Goal: Information Seeking & Learning: Learn about a topic

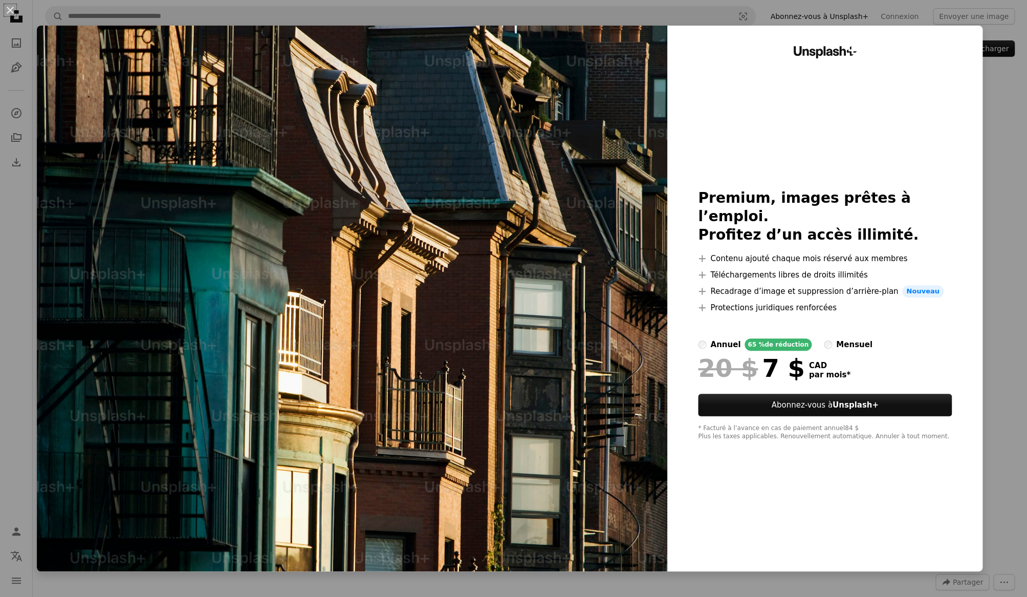
click at [1001, 161] on div "An X shape Unsplash+ Premium, images prêtes à l’emploi. Profitez d’un accès ill…" at bounding box center [513, 298] width 1027 height 597
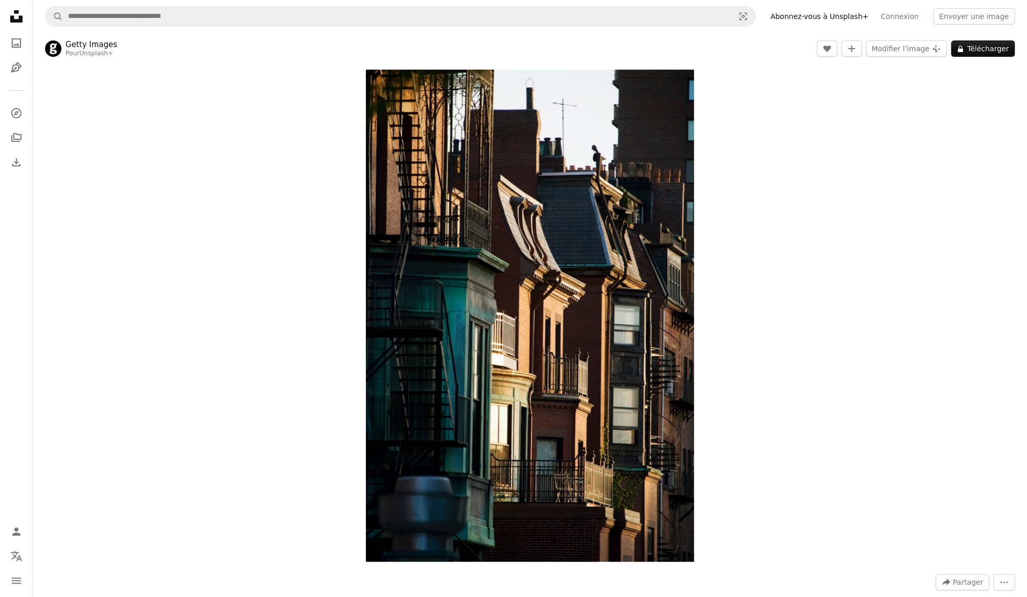
click at [20, 18] on icon at bounding box center [16, 16] width 12 height 12
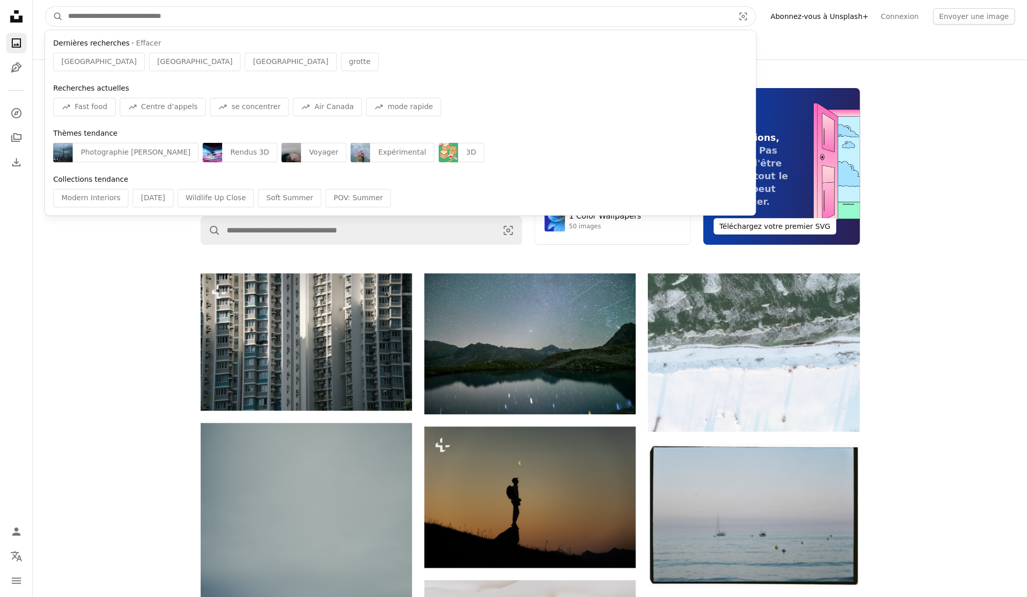
click at [98, 18] on input "Rechercher des visuels sur tout le site" at bounding box center [397, 16] width 668 height 19
type input "*"
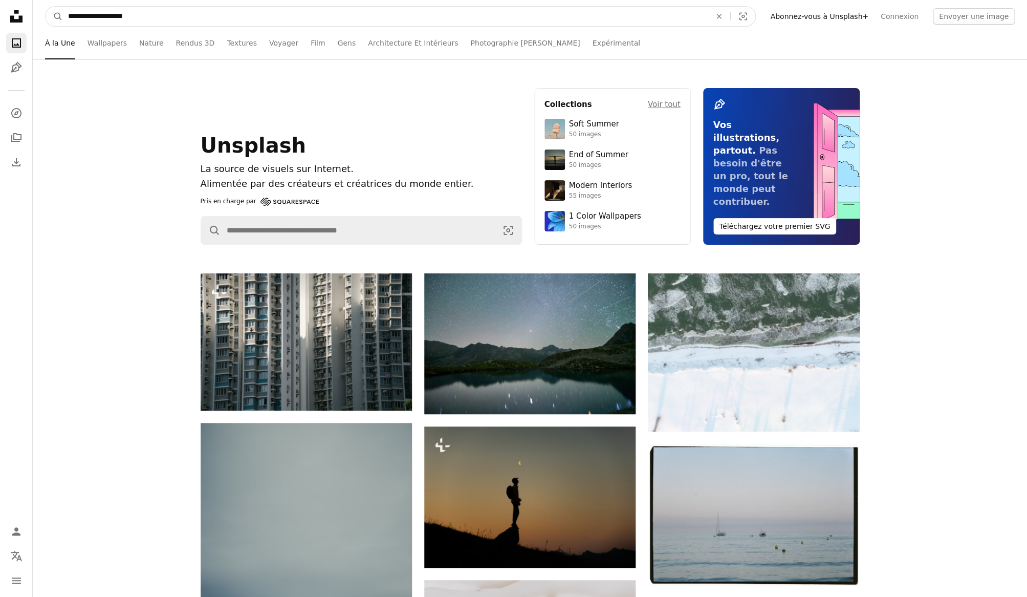
type input "**********"
click at [46, 7] on button "A magnifying glass" at bounding box center [54, 16] width 17 height 19
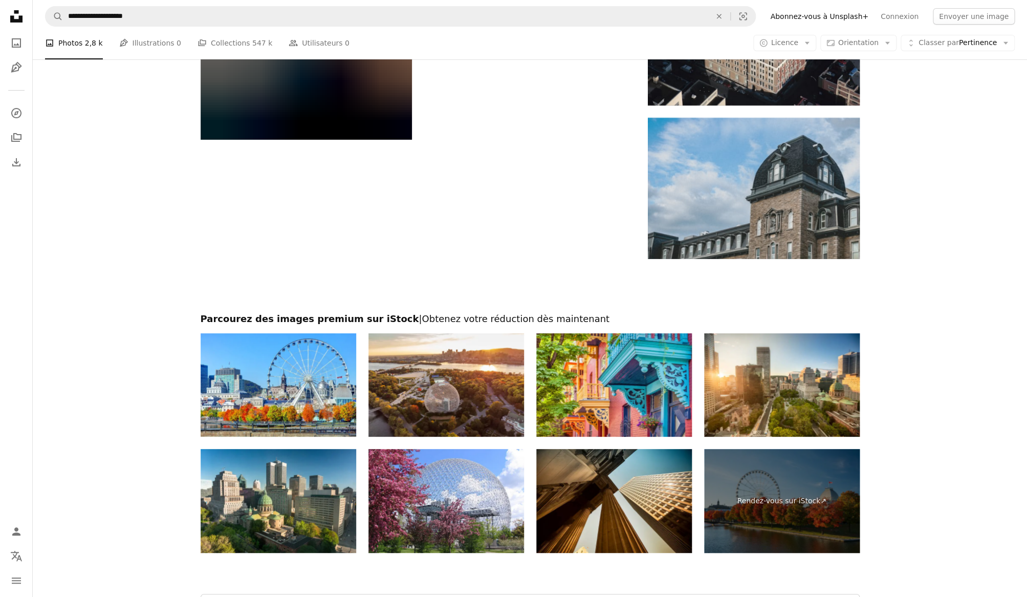
scroll to position [2071, 0]
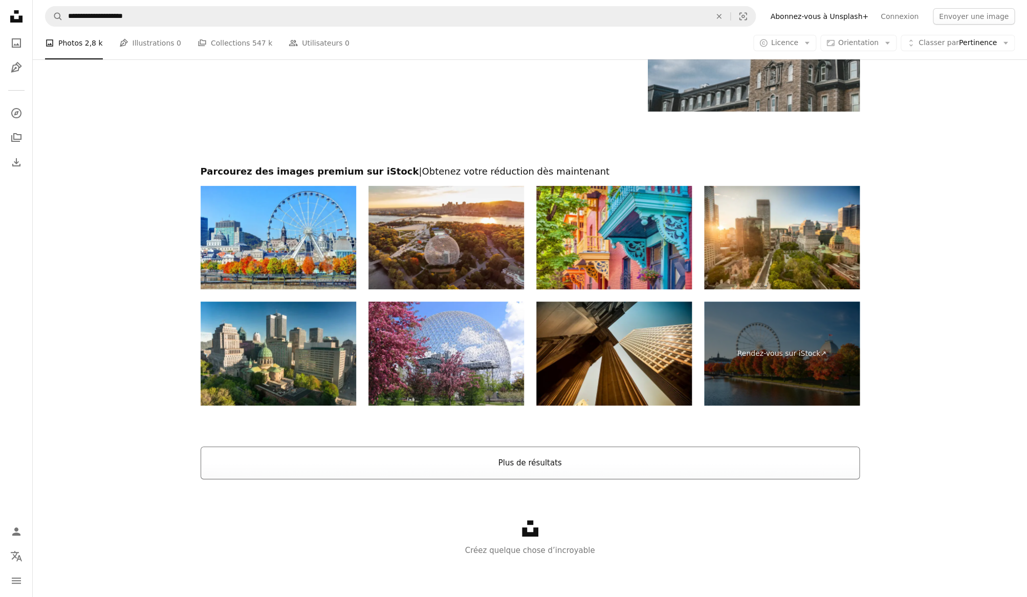
click at [383, 474] on button "Plus de résultats" at bounding box center [530, 462] width 659 height 33
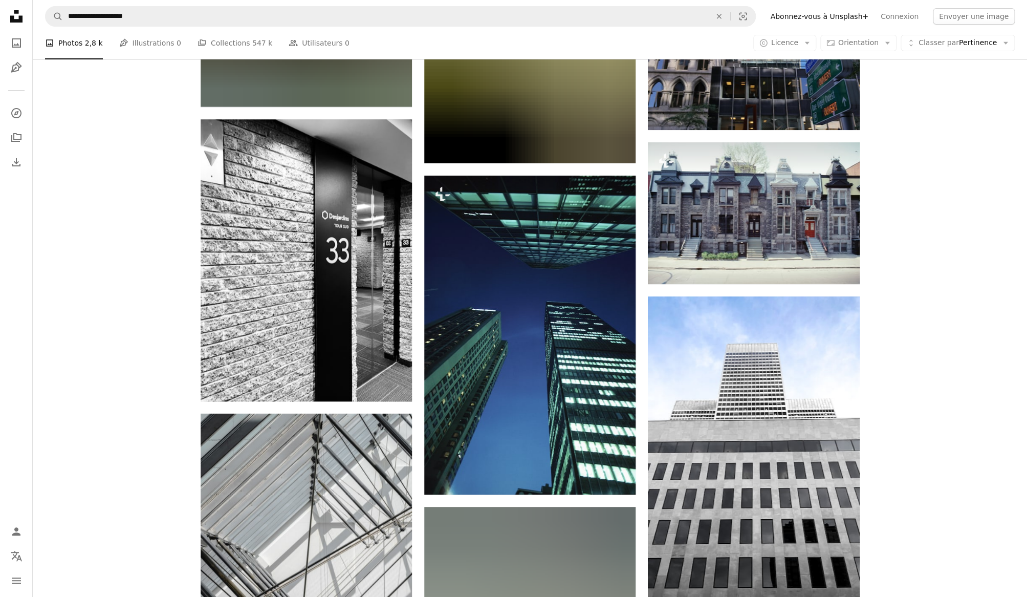
scroll to position [4115, 0]
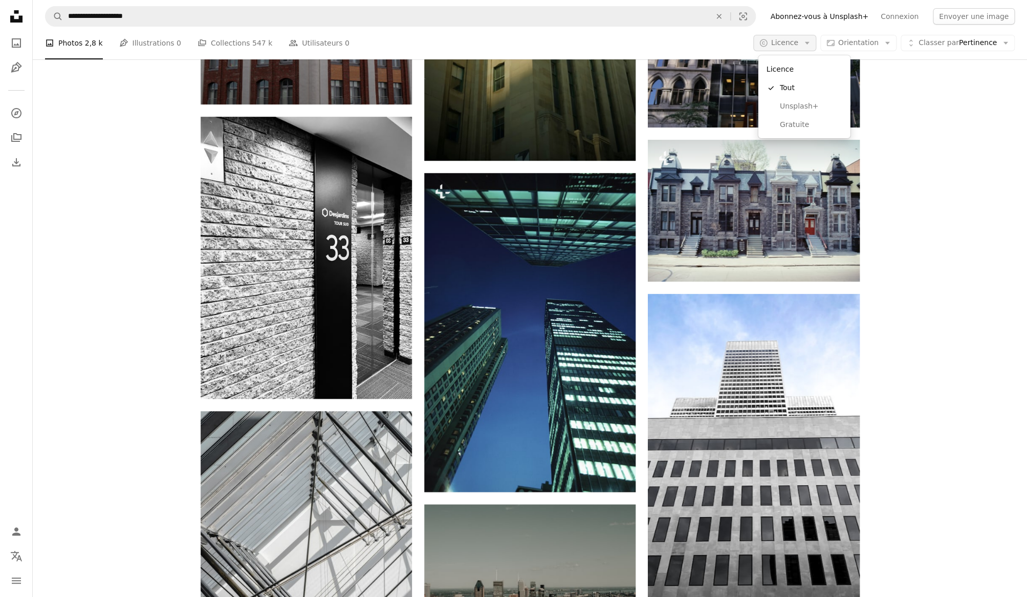
click at [784, 35] on button "A copyright icon © Licence Arrow down" at bounding box center [784, 43] width 63 height 16
click at [800, 126] on span "Gratuite" at bounding box center [811, 125] width 62 height 10
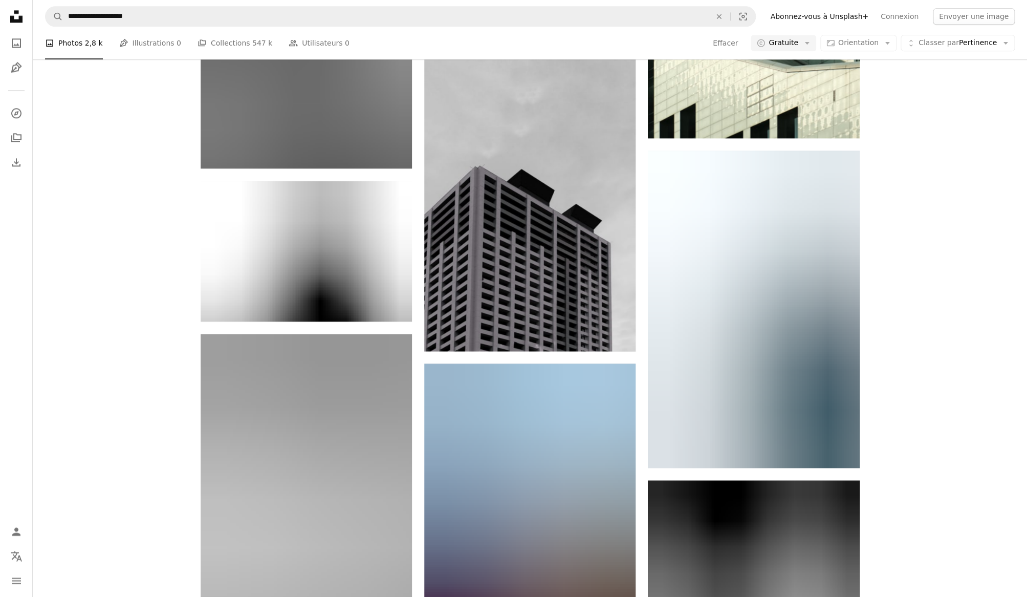
scroll to position [64390, 0]
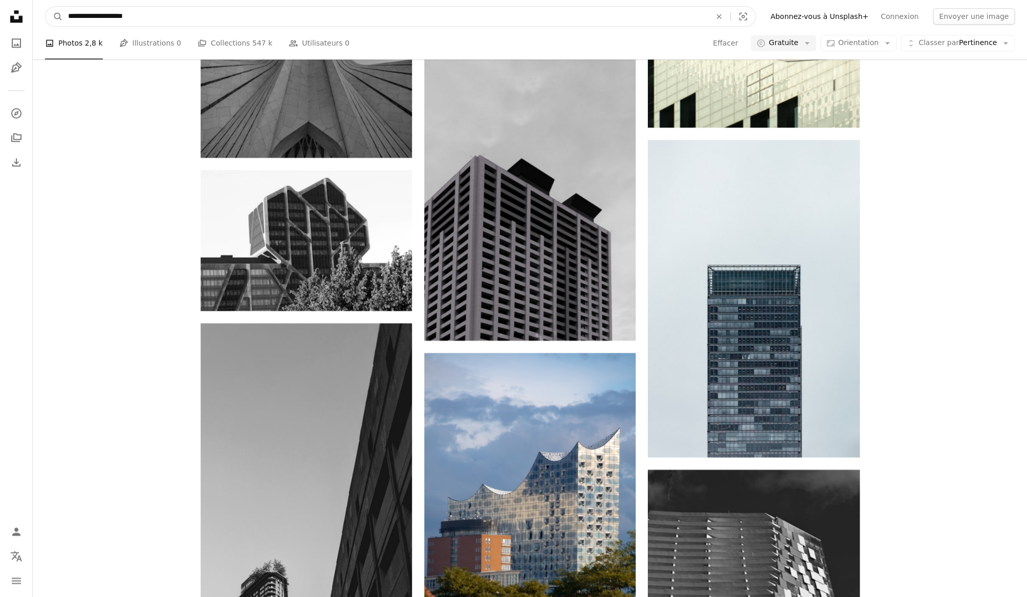
drag, startPoint x: 108, startPoint y: 17, endPoint x: -3, endPoint y: 10, distance: 110.7
click at [63, 10] on input "**********" at bounding box center [385, 16] width 645 height 19
type input "**********"
click button "A magnifying glass" at bounding box center [54, 16] width 17 height 19
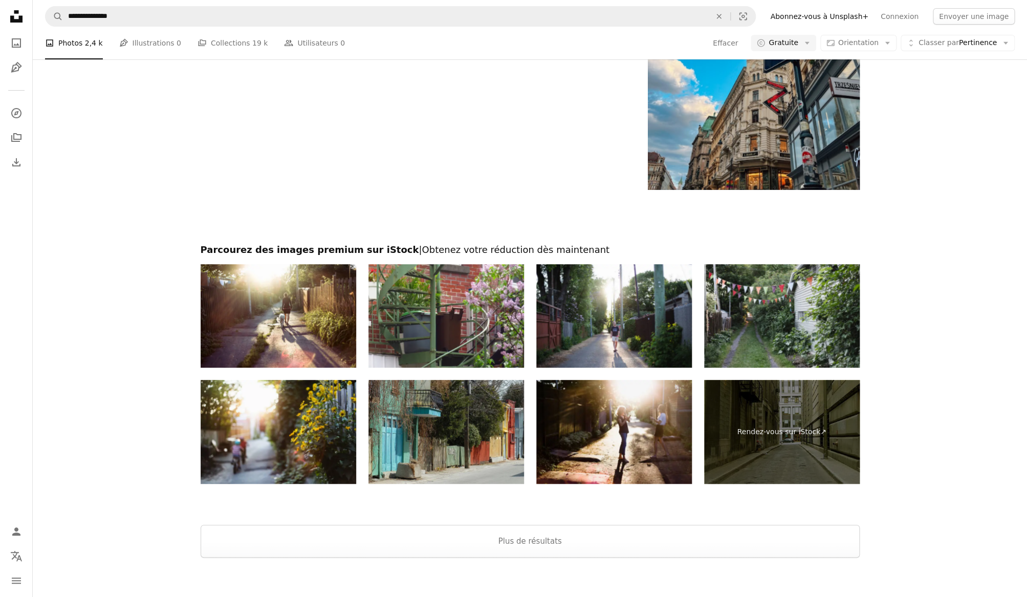
scroll to position [2183, 0]
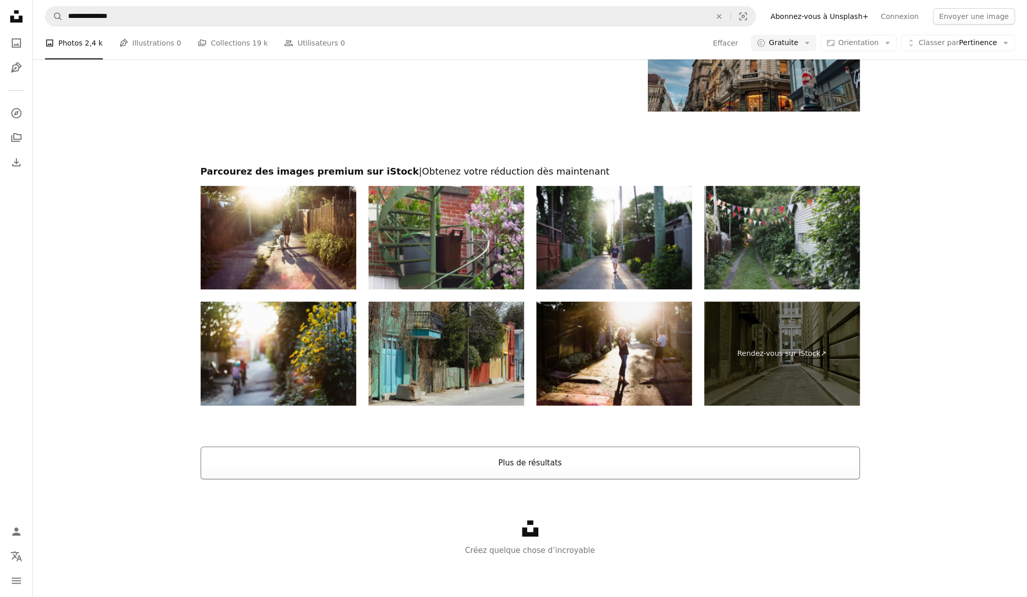
click at [402, 460] on button "Plus de résultats" at bounding box center [530, 462] width 659 height 33
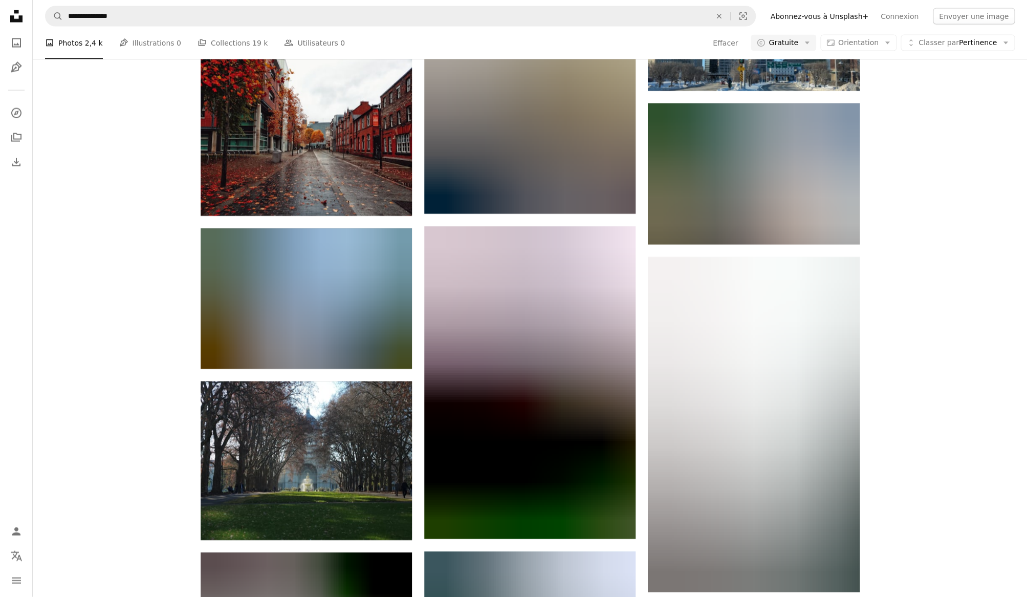
scroll to position [13434, 0]
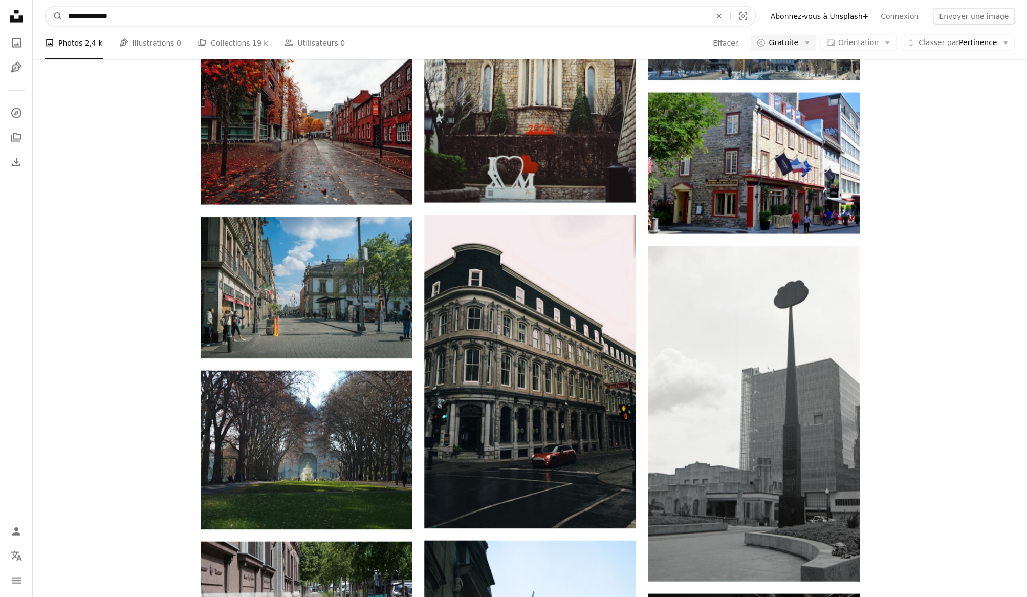
drag, startPoint x: 700, startPoint y: 252, endPoint x: 50, endPoint y: 16, distance: 692.2
click at [63, 16] on input "**********" at bounding box center [385, 16] width 645 height 19
type input "**********"
click button "A magnifying glass" at bounding box center [54, 16] width 17 height 19
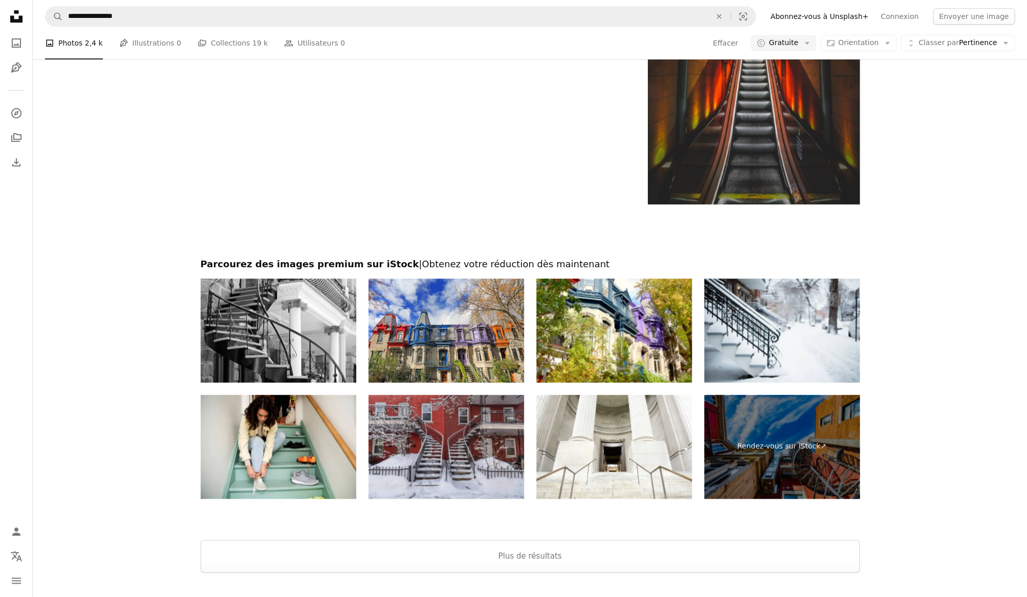
scroll to position [2405, 0]
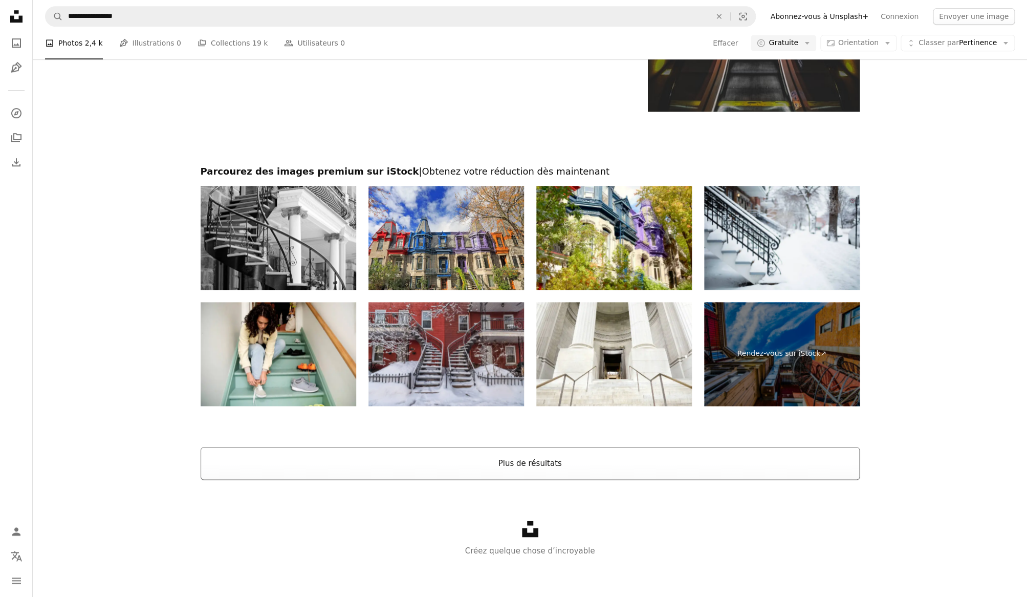
click at [284, 460] on button "Plus de résultats" at bounding box center [530, 463] width 659 height 33
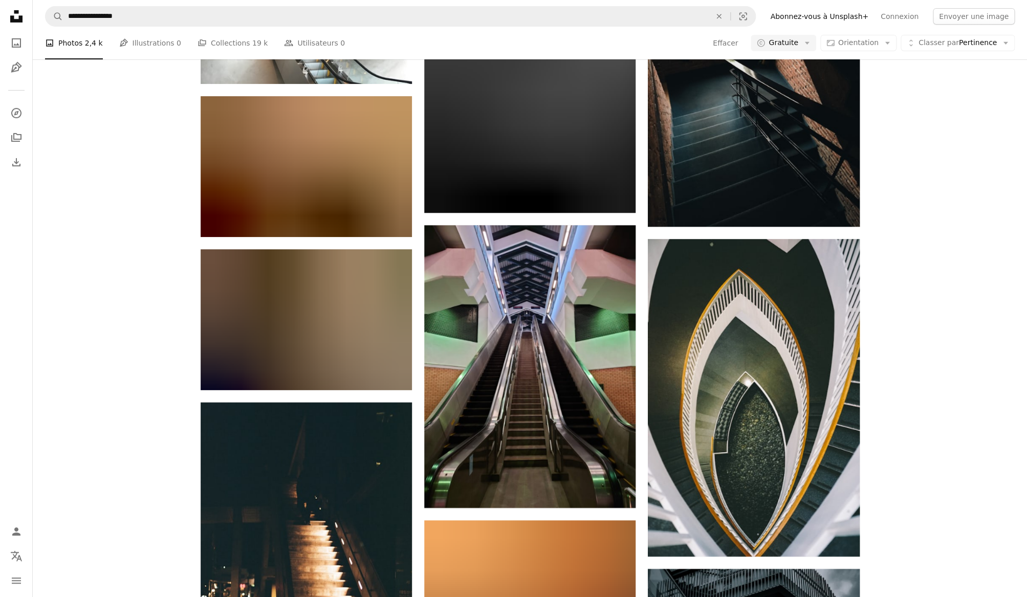
scroll to position [26489, 0]
